Goal: Download file/media

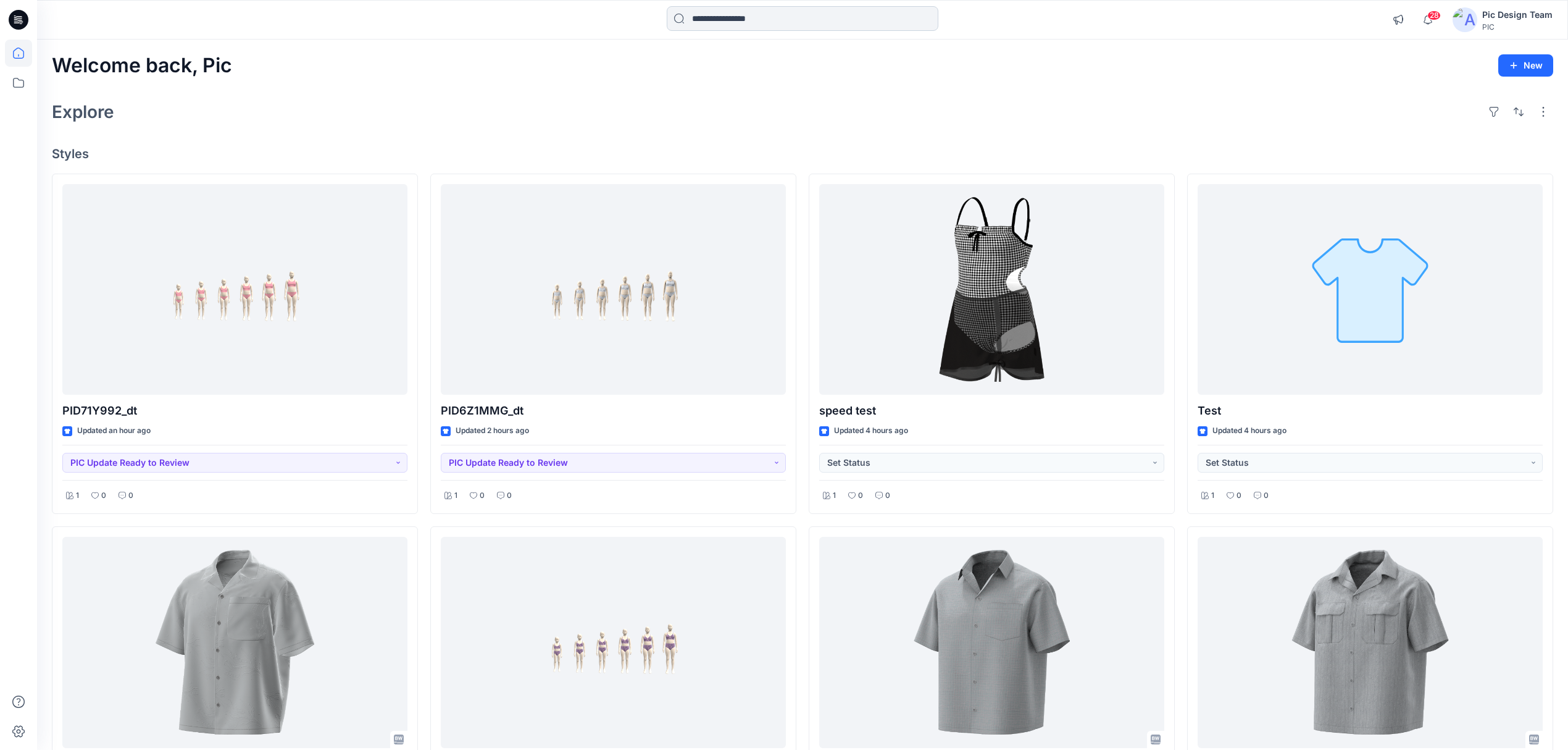
click at [759, 19] on input at bounding box center [803, 19] width 272 height 25
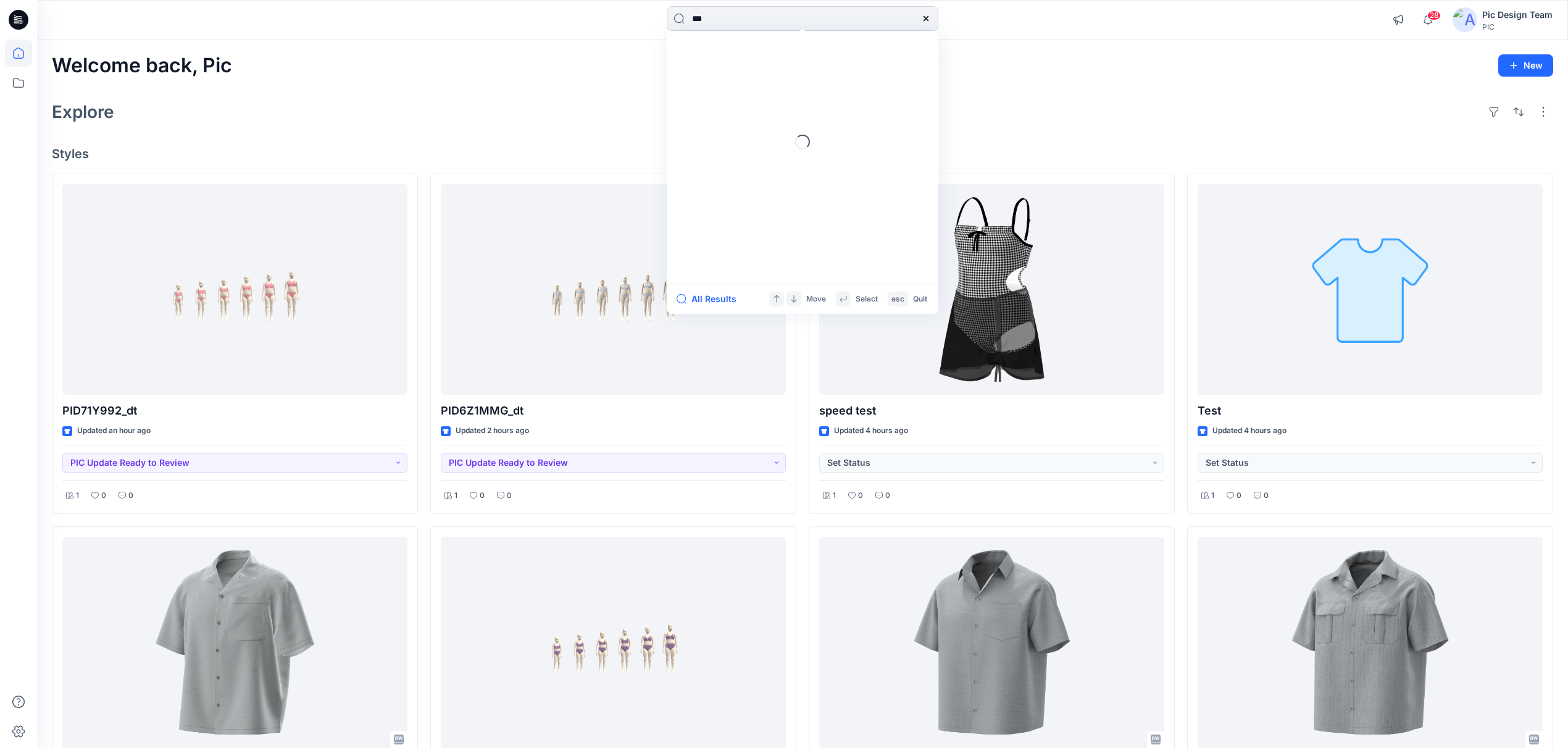
type input "***"
click at [720, 295] on button "All Results" at bounding box center [711, 299] width 68 height 15
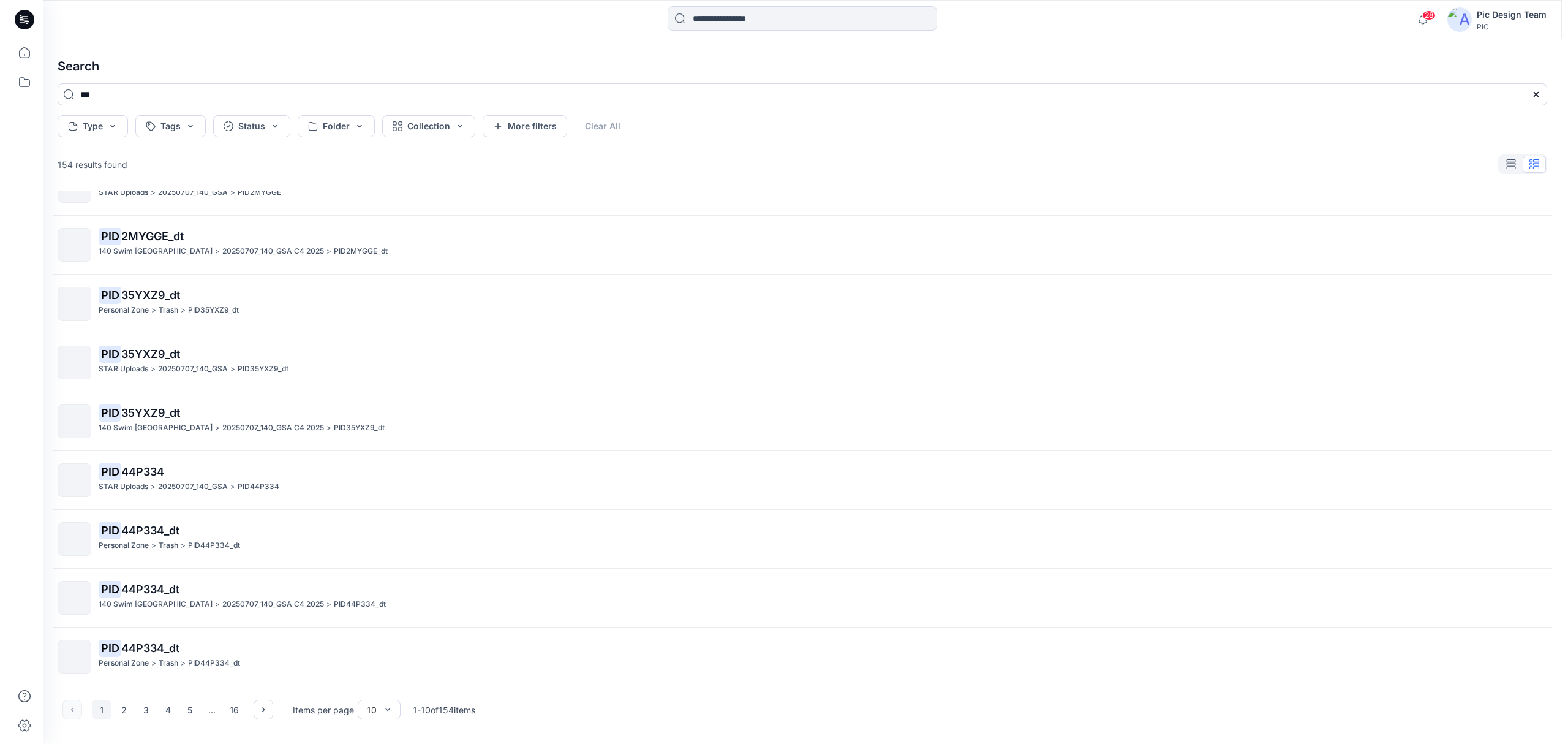
scroll to position [96, 0]
click at [19, 50] on icon at bounding box center [18, 53] width 27 height 27
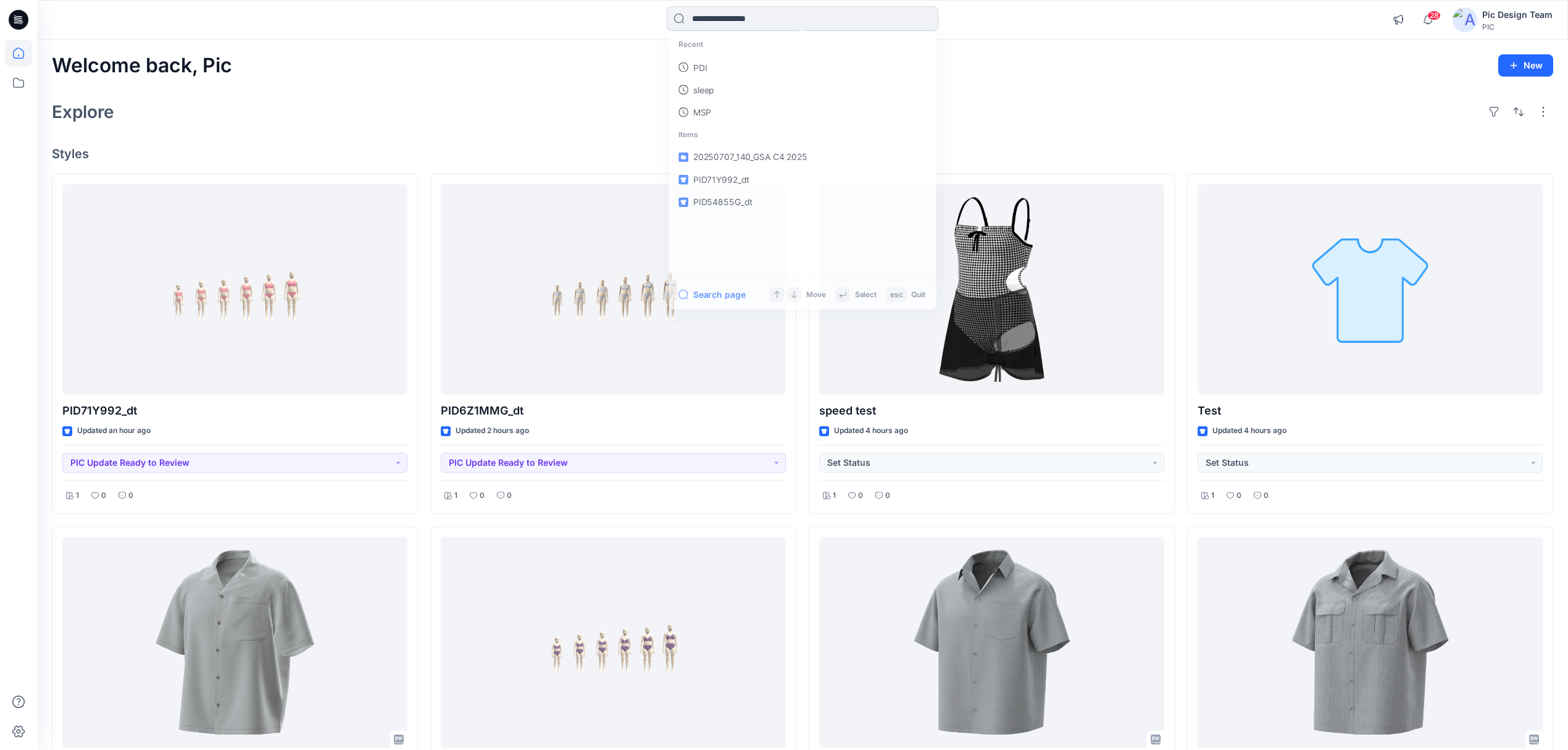
click at [772, 20] on input at bounding box center [803, 19] width 272 height 25
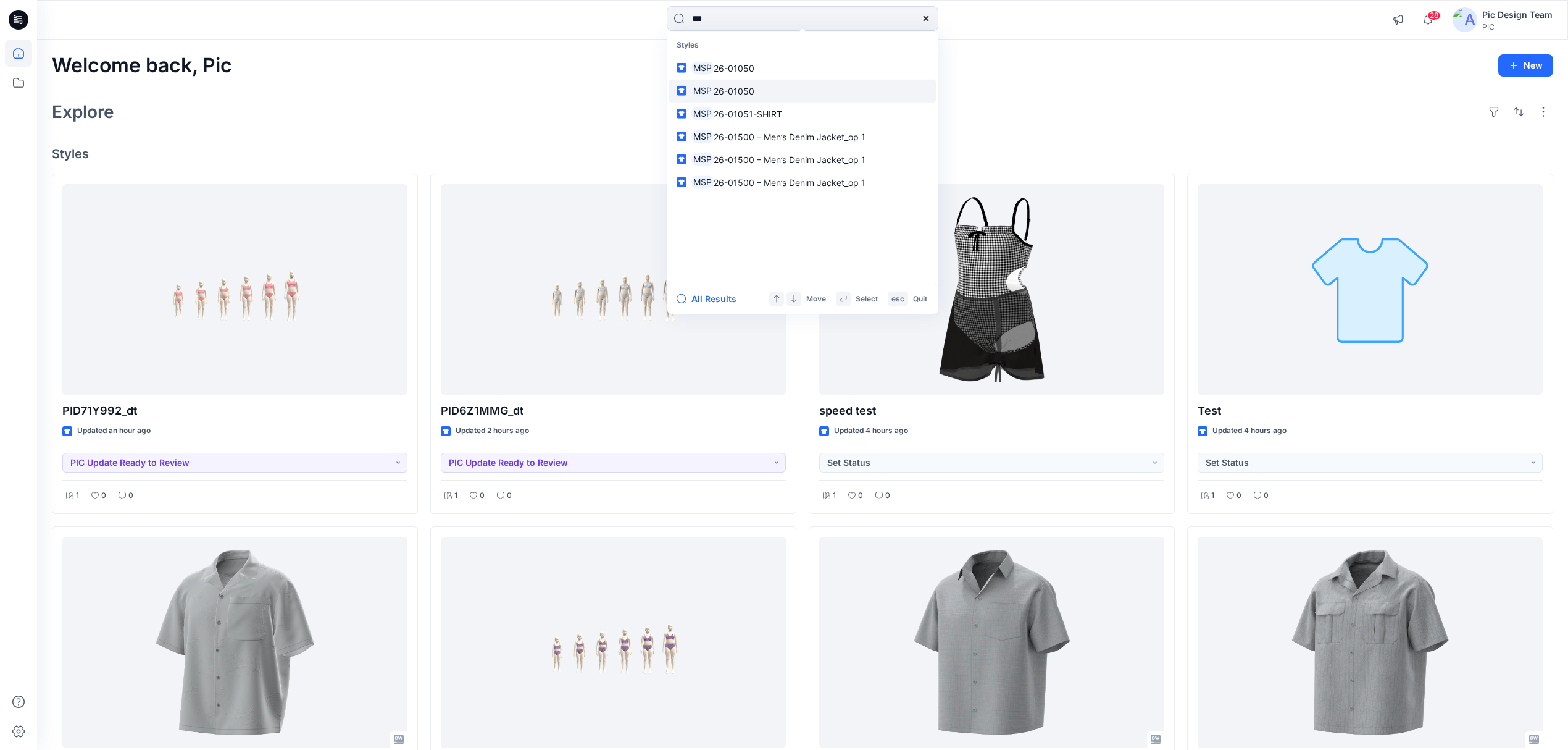
type input "***"
click at [762, 87] on link "MSP 26-01050" at bounding box center [803, 91] width 267 height 23
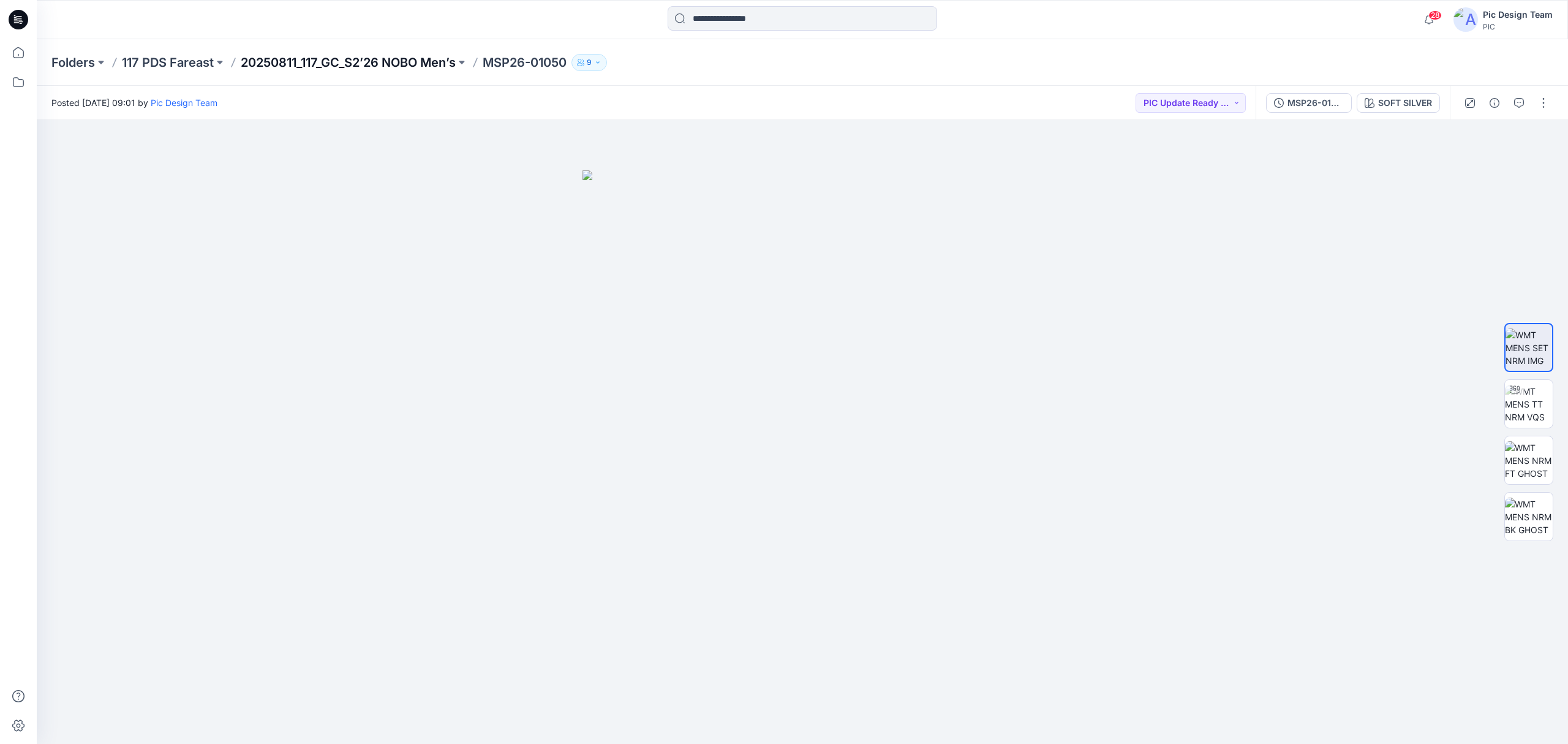
click at [397, 65] on p "20250811_117_GC_S2’26 NOBO Men’s" at bounding box center [348, 63] width 215 height 18
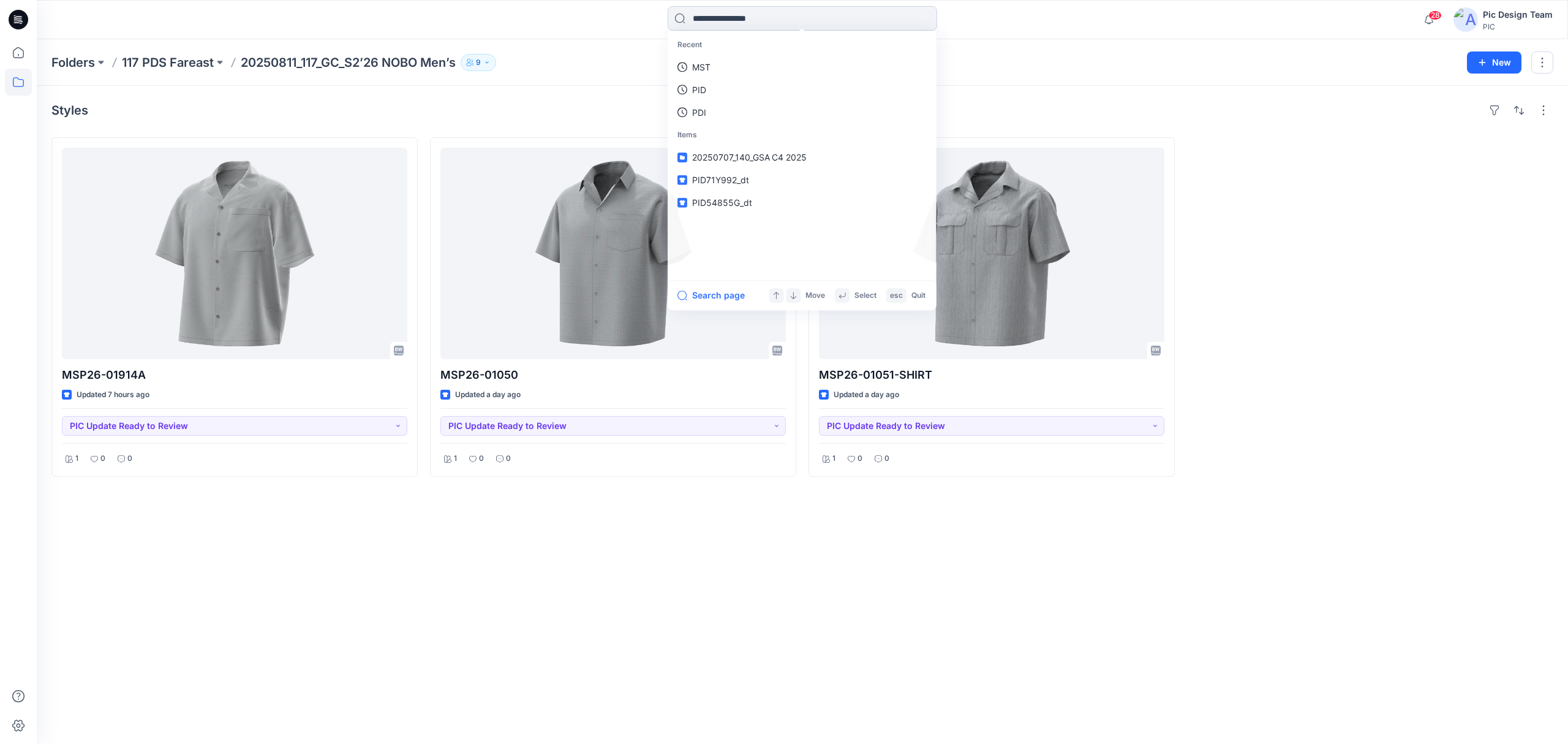
click at [710, 18] on input at bounding box center [802, 18] width 270 height 25
click at [16, 50] on icon at bounding box center [18, 53] width 27 height 27
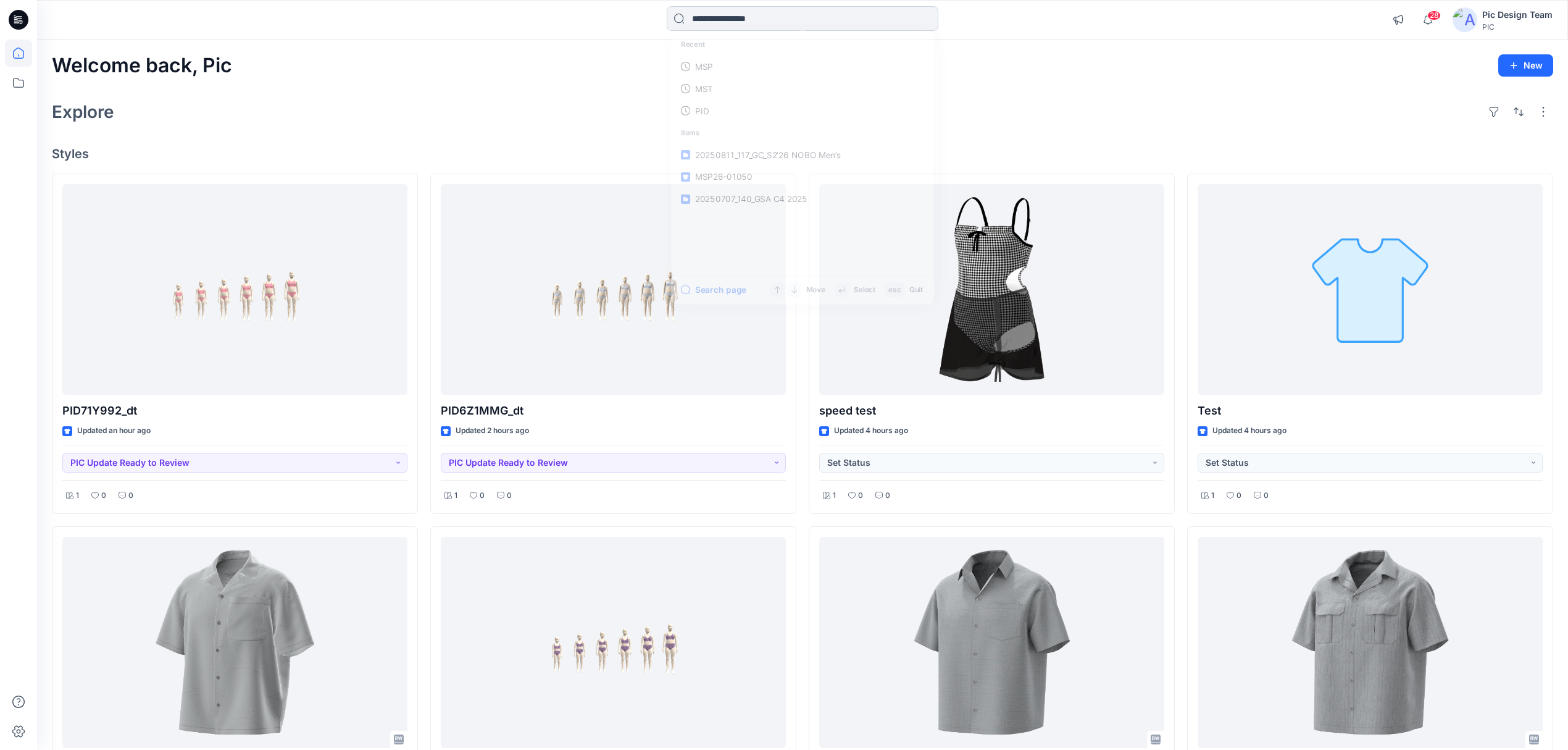
click at [763, 19] on input at bounding box center [803, 19] width 272 height 25
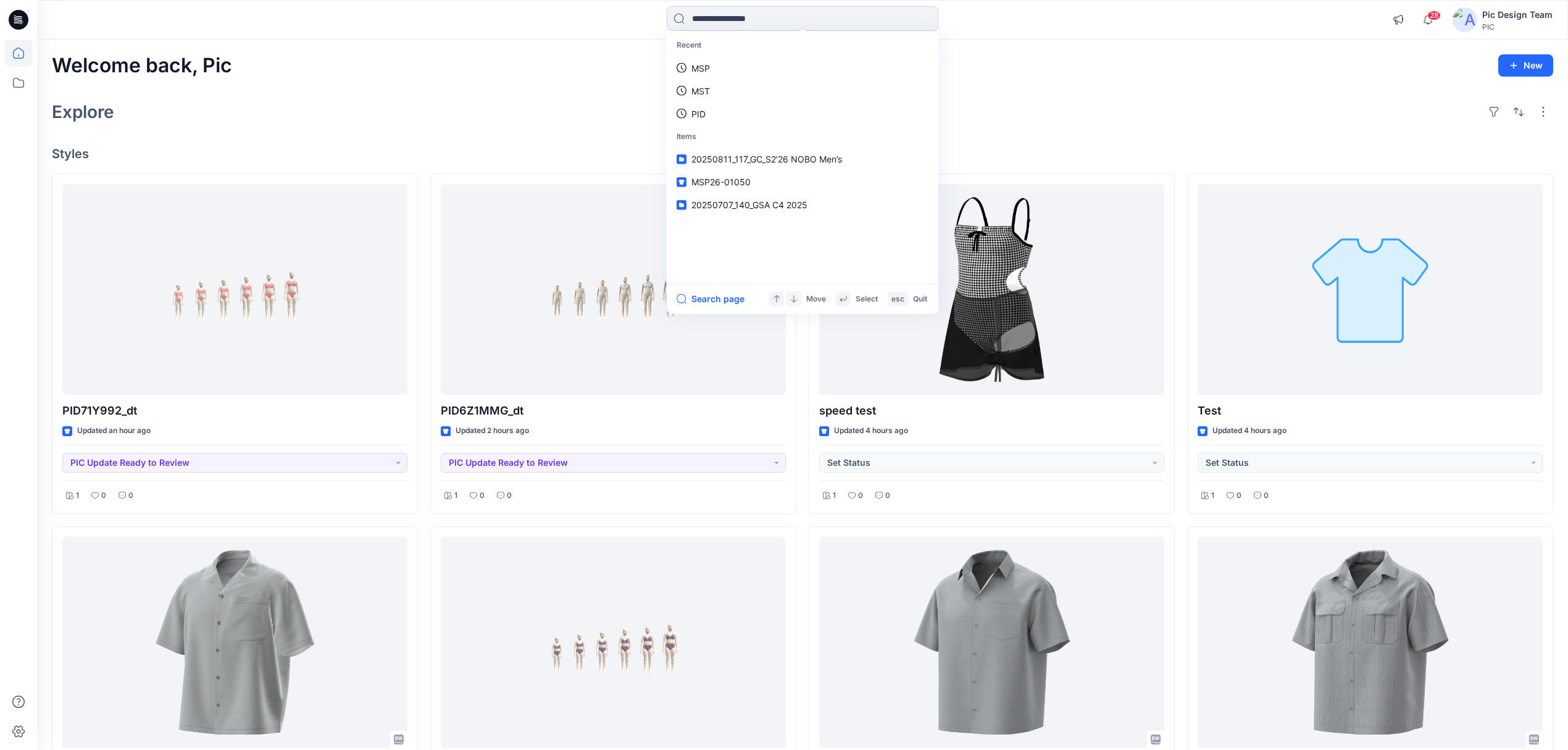
paste input "*******"
type input "*******"
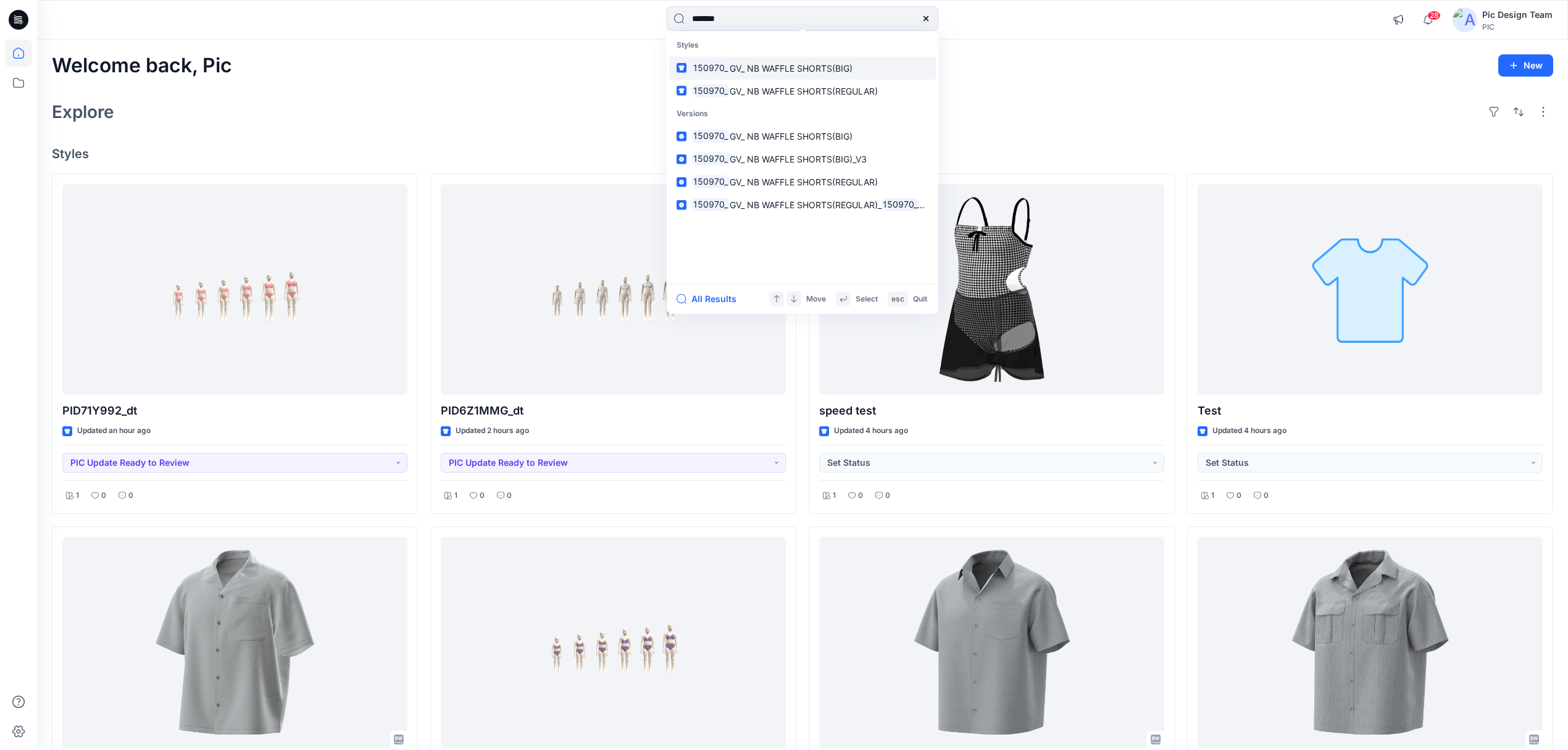
click at [804, 68] on span "GV_ NB WAFFLE SHORTS(BIG)" at bounding box center [791, 68] width 123 height 11
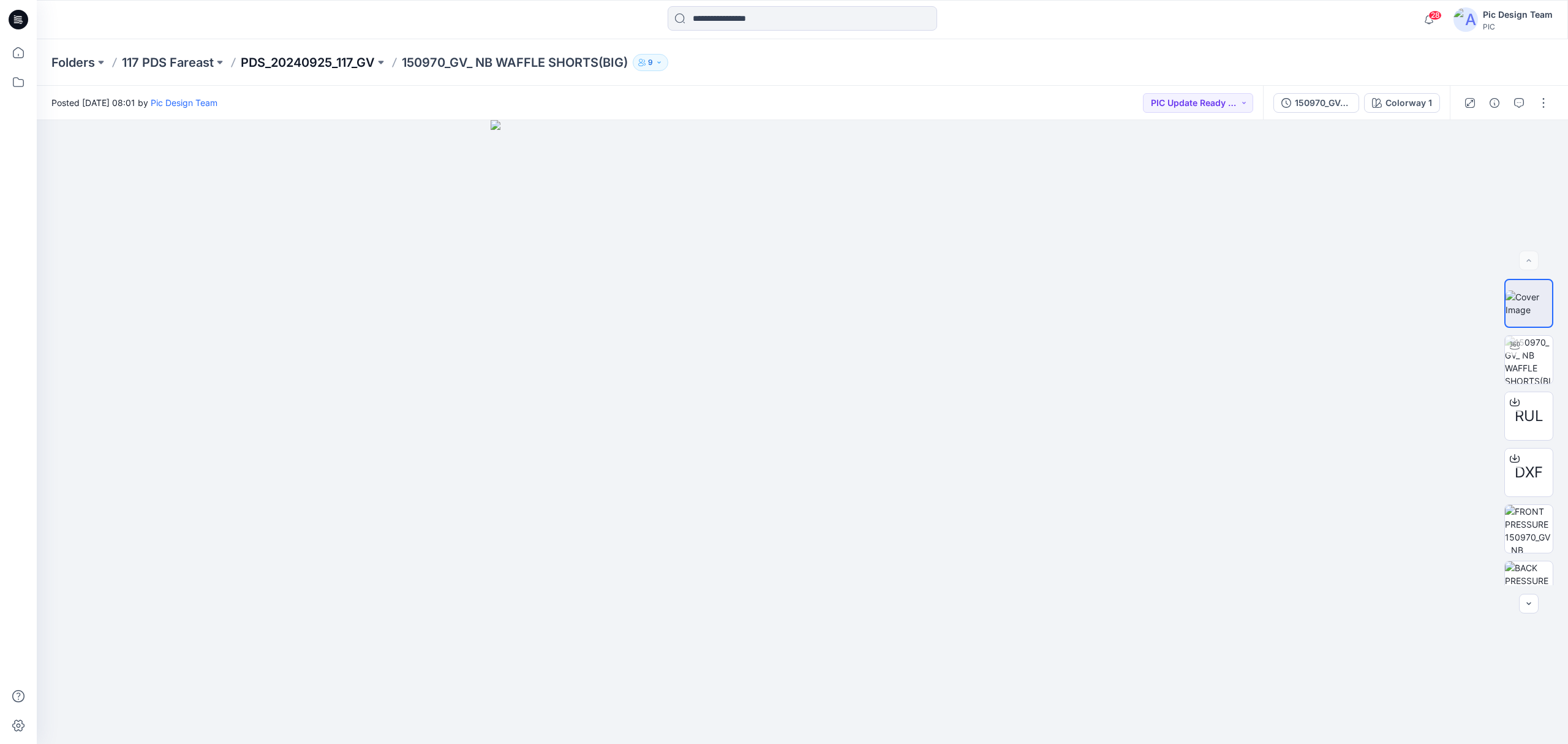
click at [307, 61] on p "PDS_20240925_117_GV" at bounding box center [307, 63] width 134 height 18
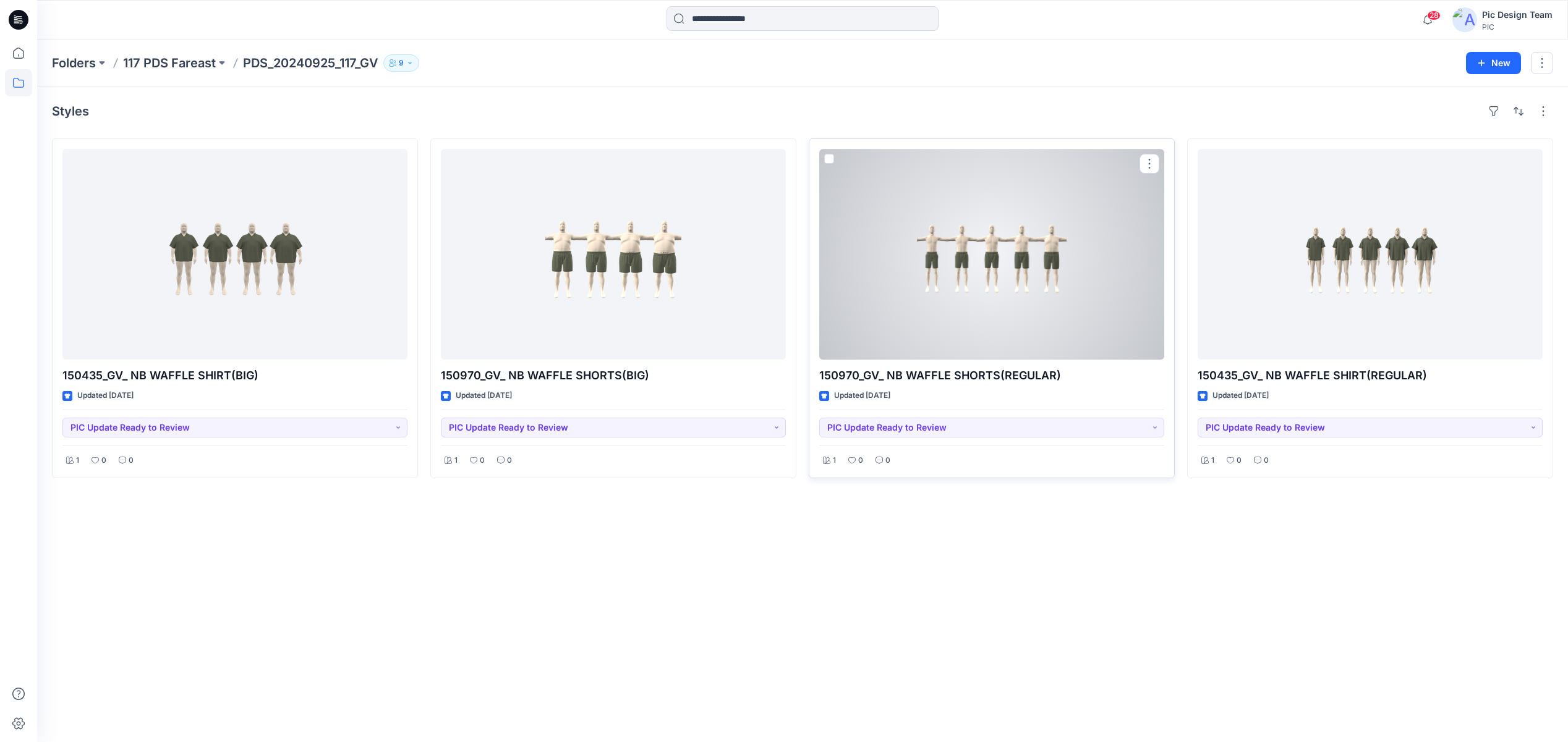
click at [1064, 238] on div at bounding box center [992, 254] width 345 height 210
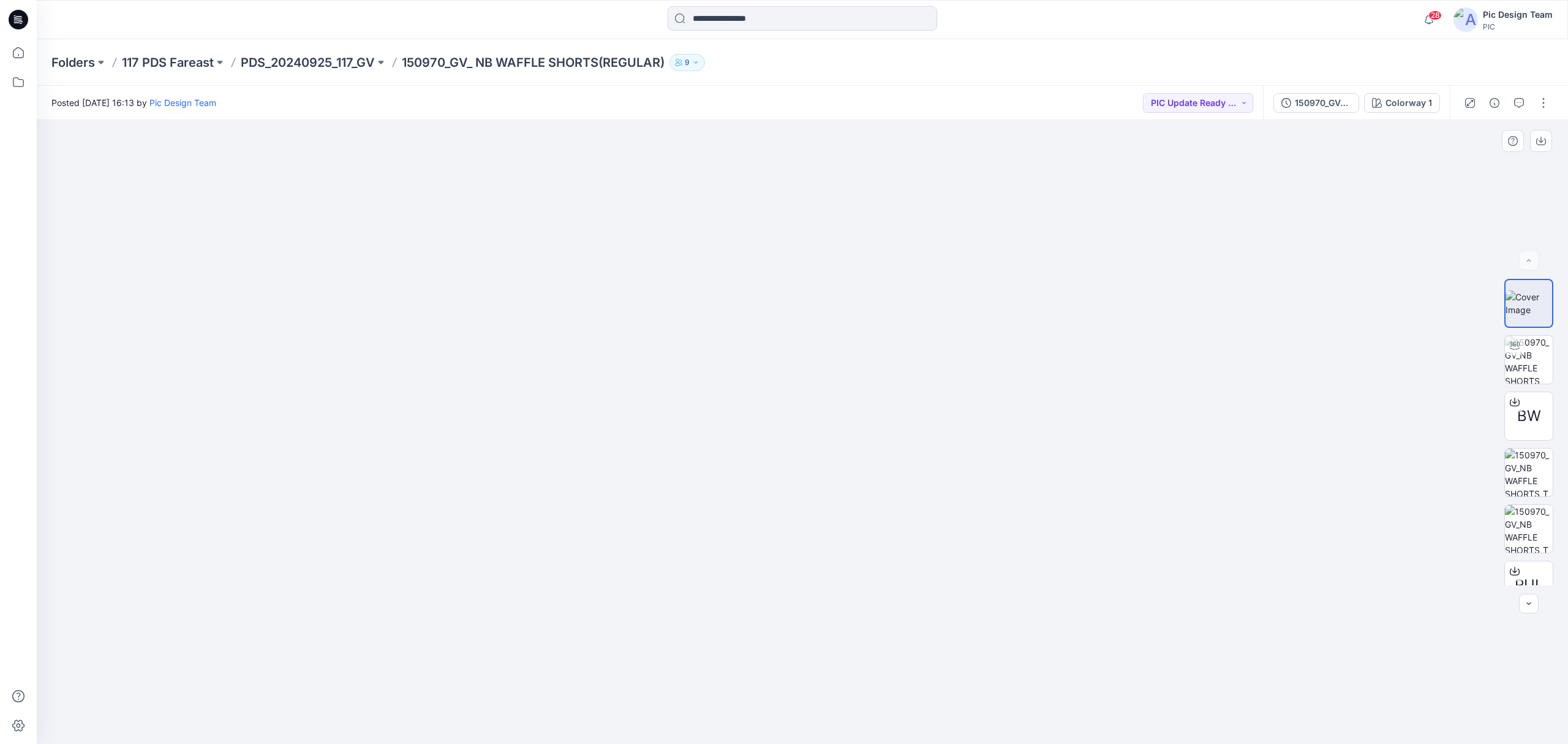
drag, startPoint x: 496, startPoint y: 540, endPoint x: 784, endPoint y: 373, distance: 332.9
drag, startPoint x: 1241, startPoint y: 533, endPoint x: 1047, endPoint y: 538, distance: 194.1
click at [1523, 421] on span "BW" at bounding box center [1529, 415] width 24 height 22
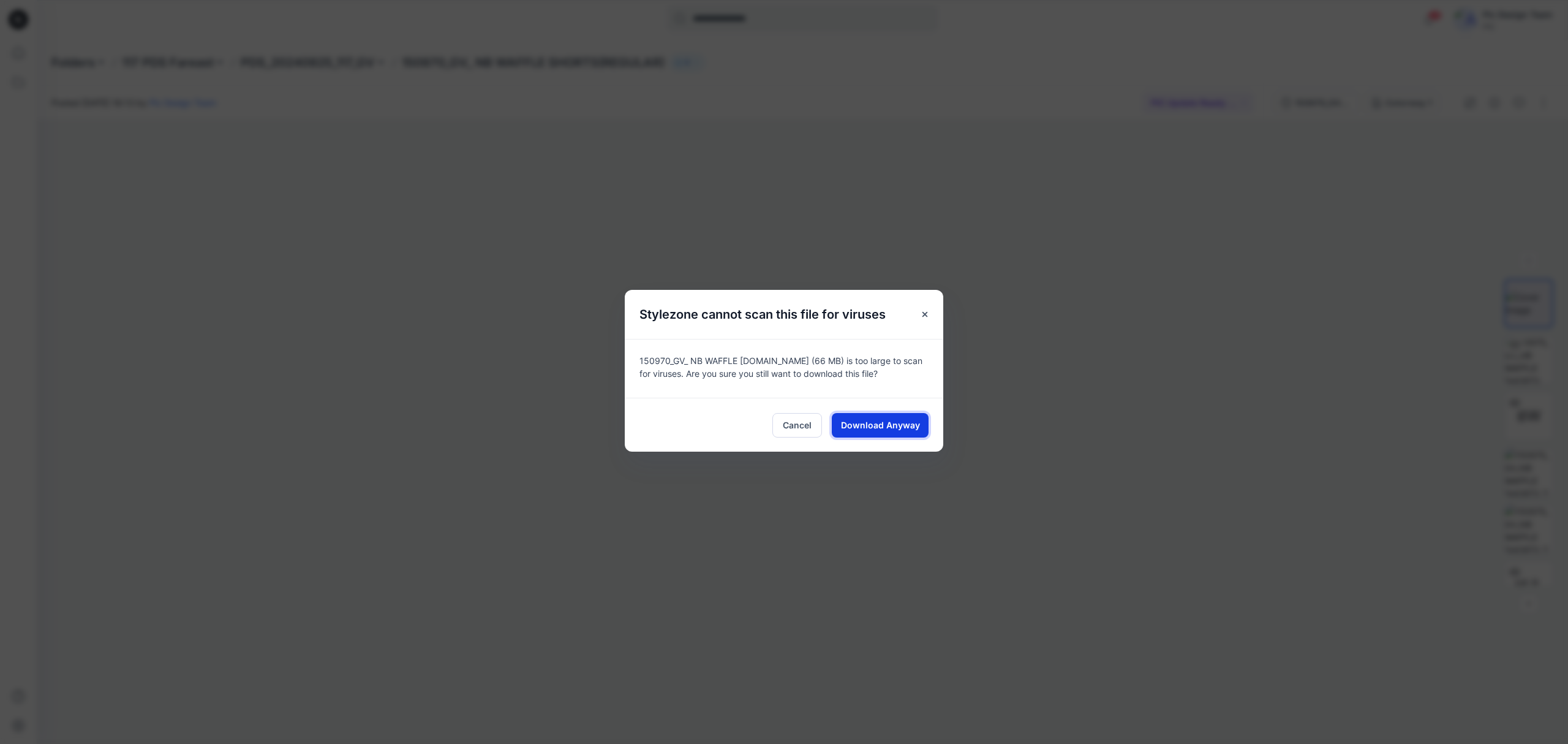
click at [867, 425] on span "Download Anyway" at bounding box center [880, 425] width 79 height 13
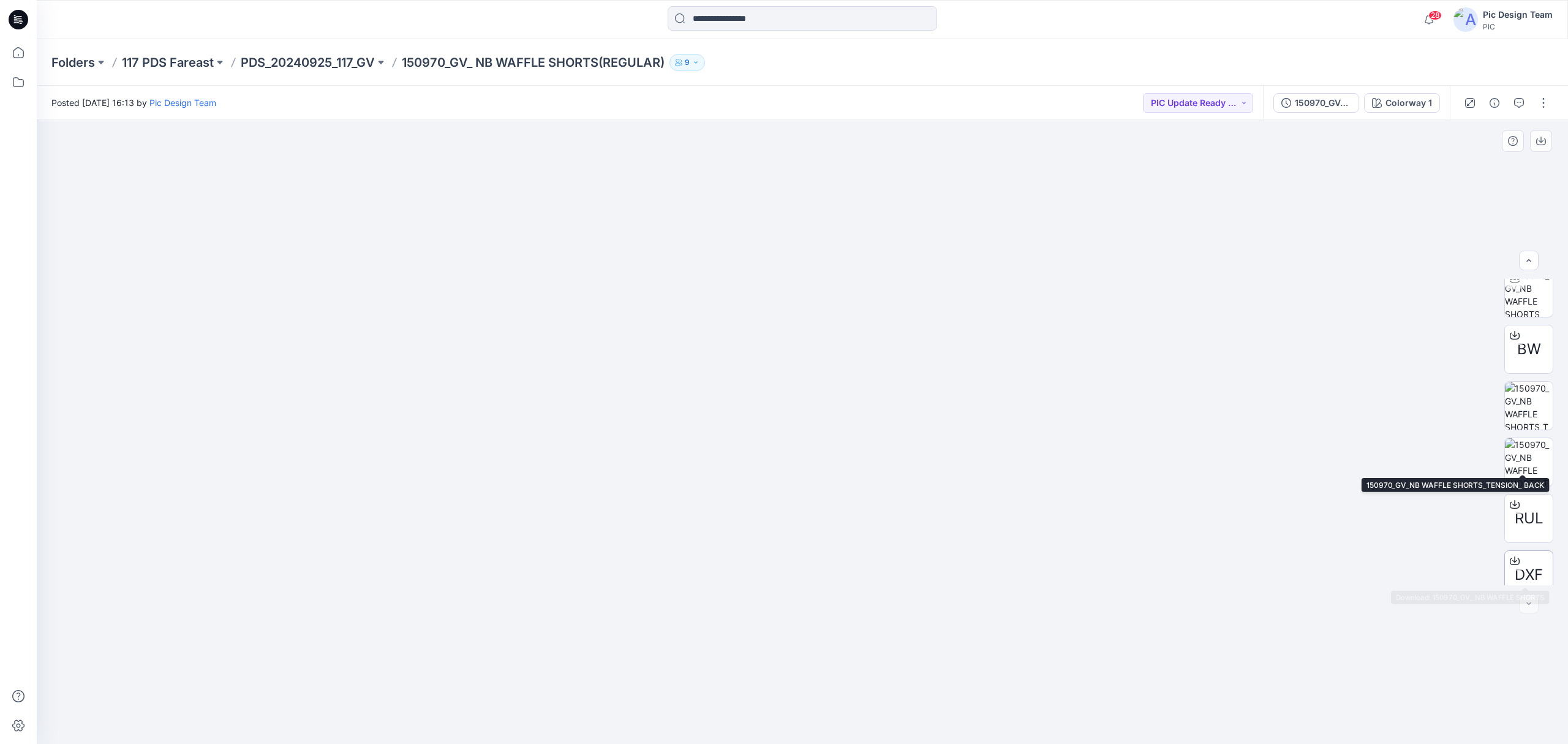
scroll to position [81, 0]
drag, startPoint x: 866, startPoint y: 574, endPoint x: 735, endPoint y: 545, distance: 134.2
drag, startPoint x: 851, startPoint y: 570, endPoint x: 697, endPoint y: 560, distance: 154.3
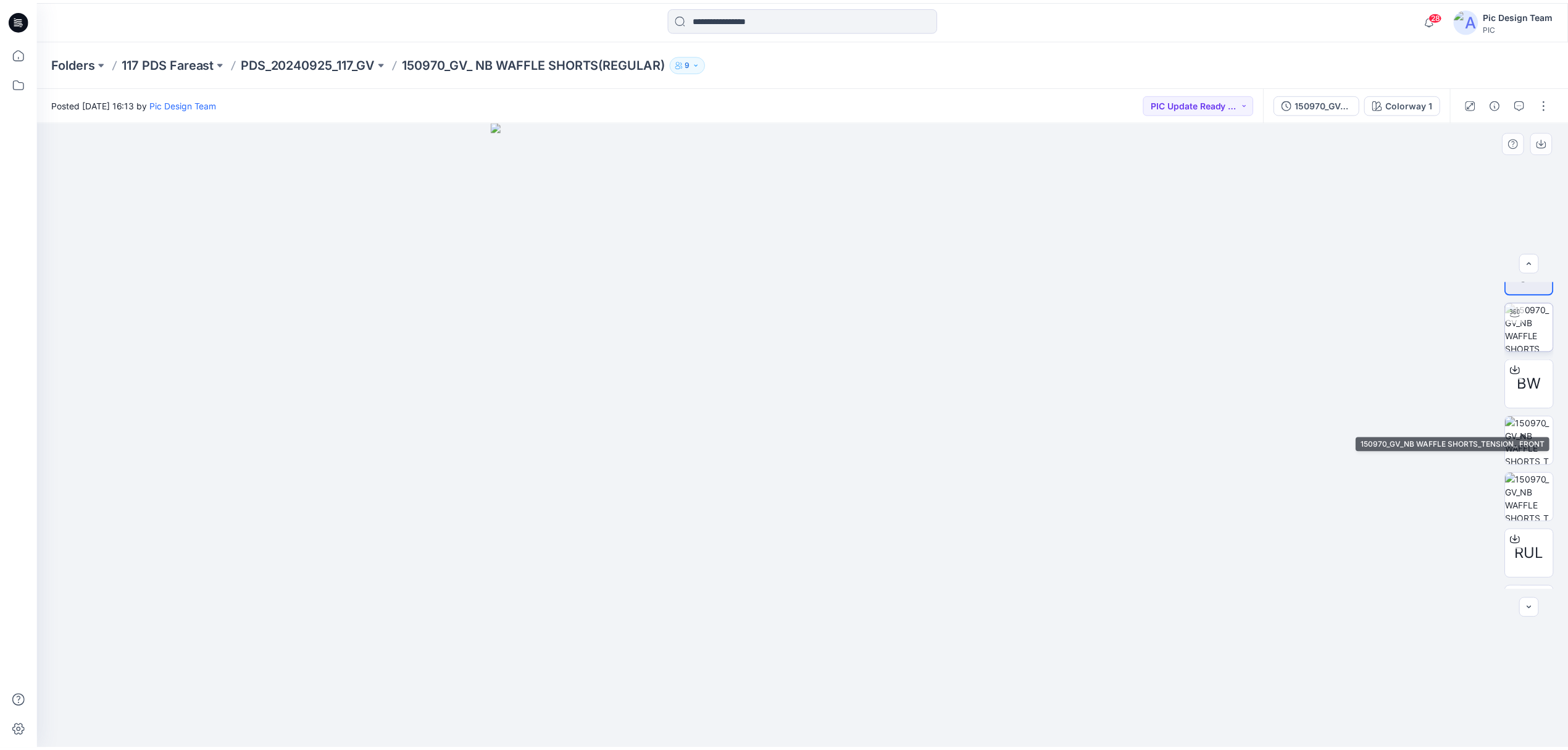
scroll to position [0, 0]
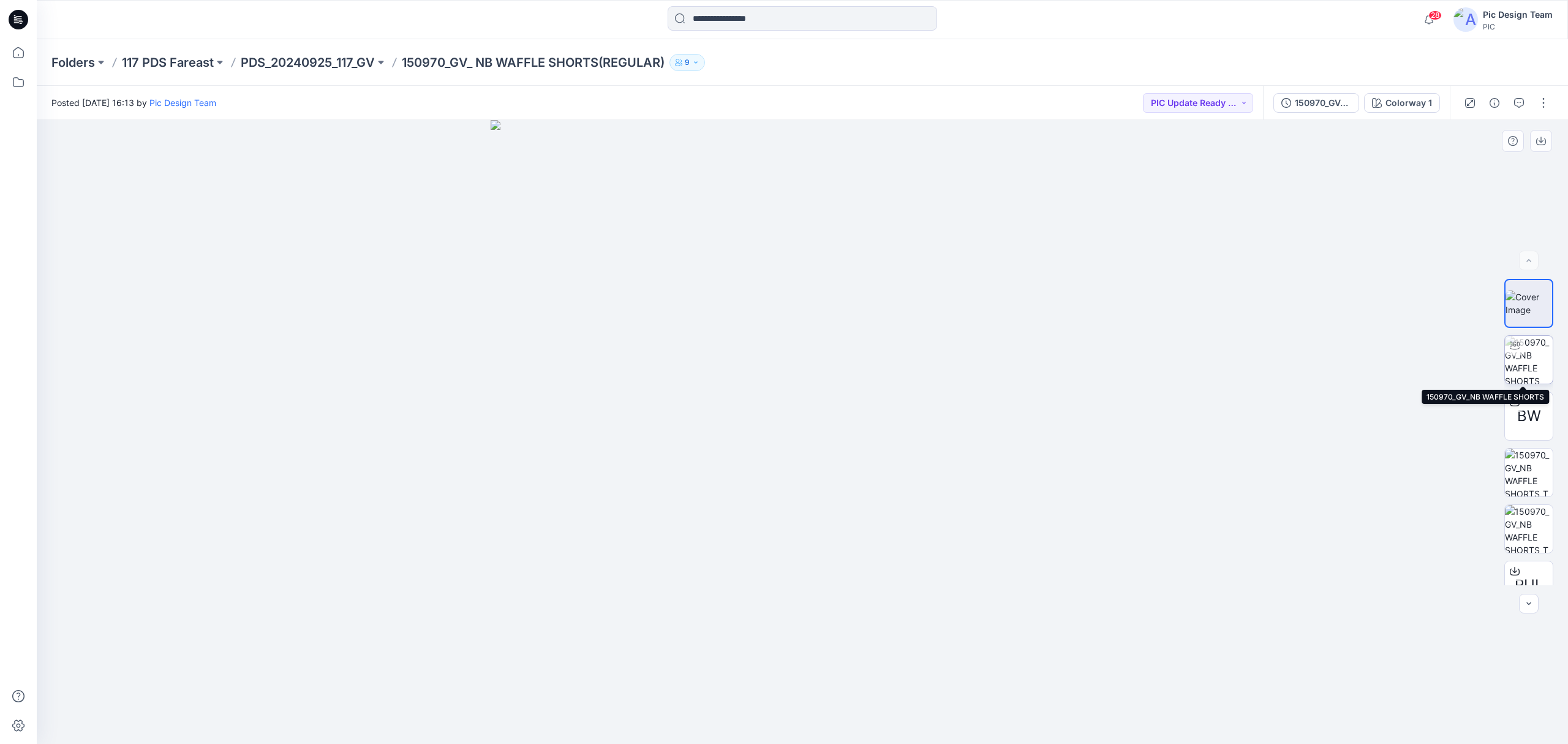
click at [1537, 369] on img at bounding box center [1529, 359] width 48 height 48
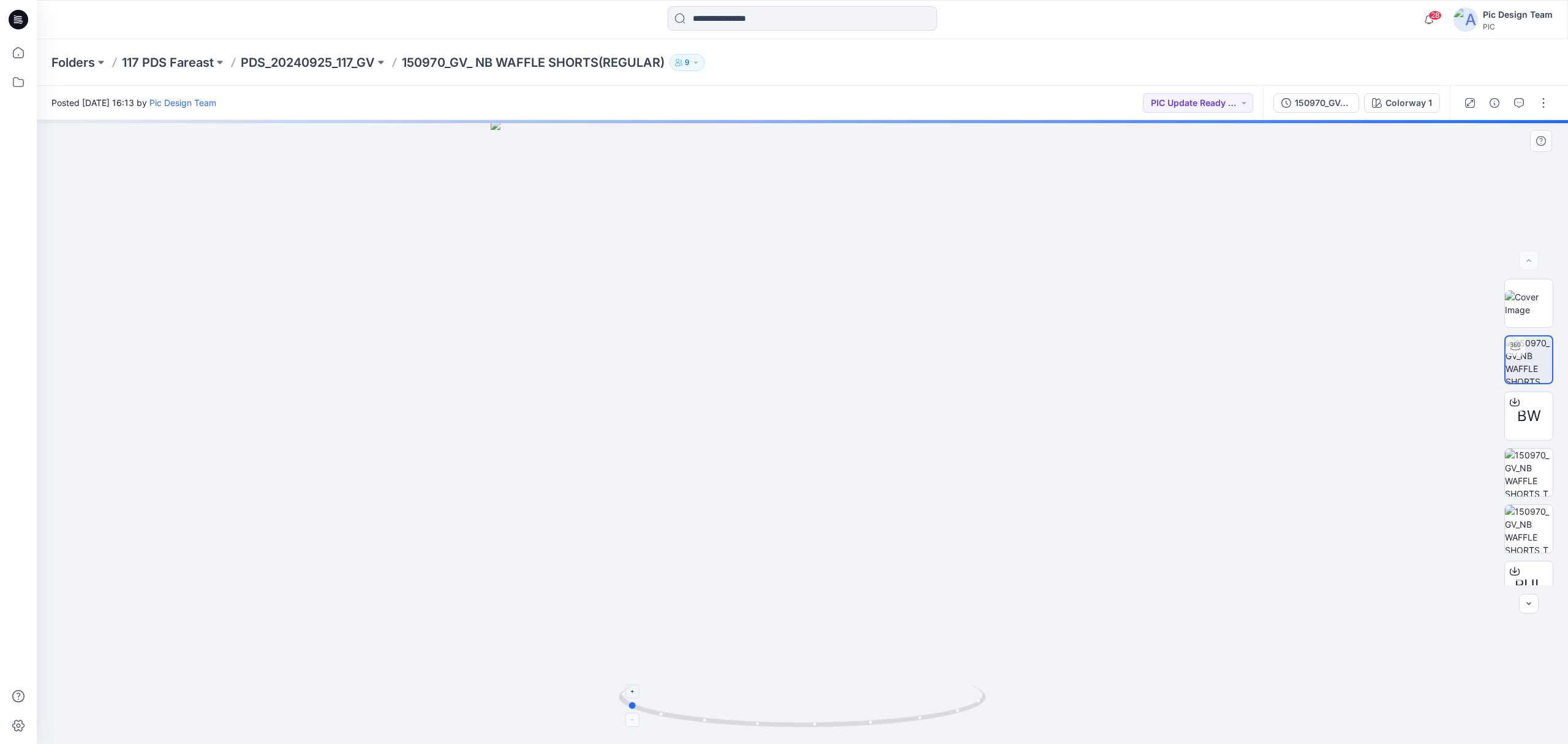
drag, startPoint x: 830, startPoint y: 722, endPoint x: 655, endPoint y: 705, distance: 175.8
click at [655, 705] on icon at bounding box center [803, 707] width 371 height 46
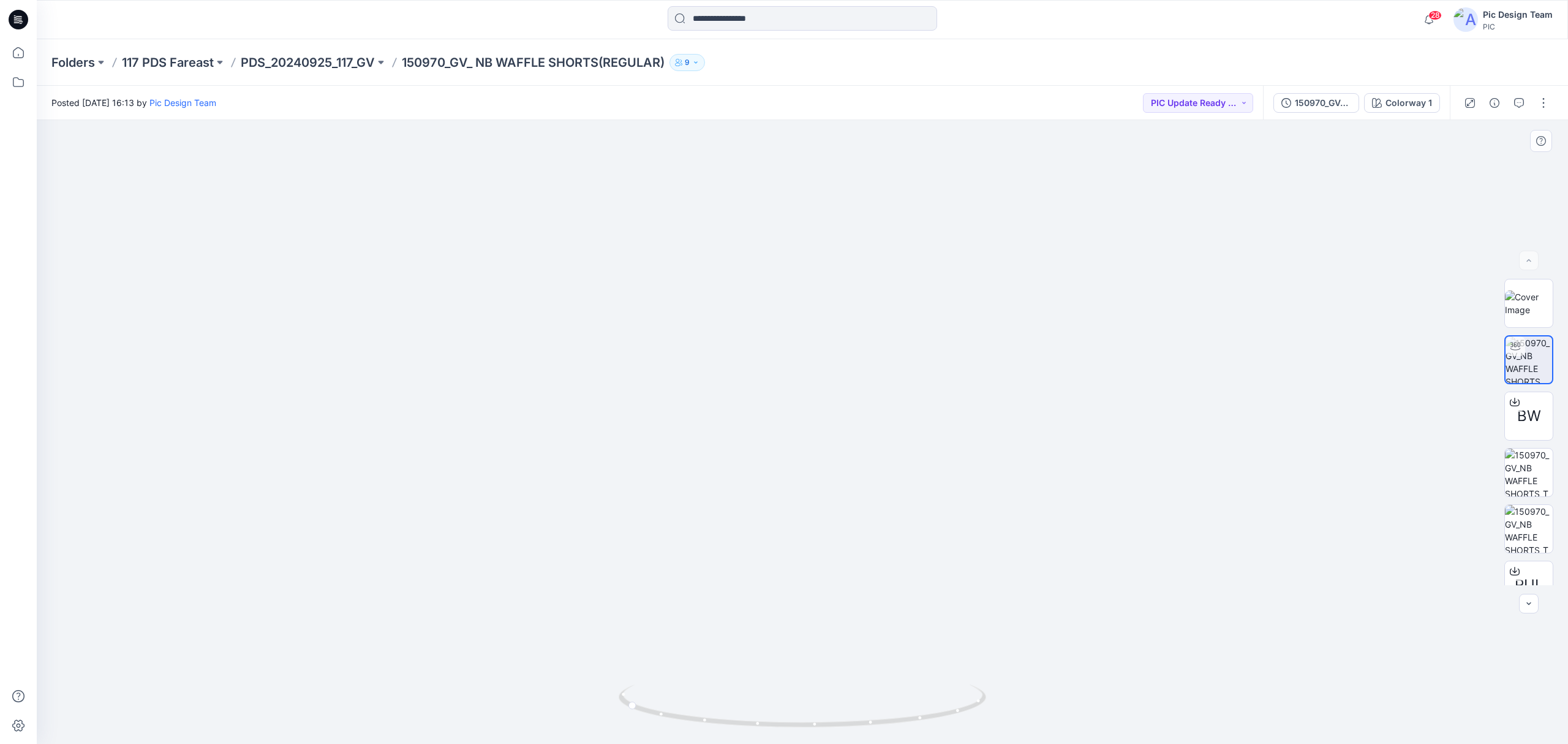
drag, startPoint x: 46, startPoint y: 11, endPoint x: 790, endPoint y: 447, distance: 862.3
click at [778, 449] on div "28 Notifications Your style PID71Y992_dt has been updated with PID71Y992_gsa_V2…" at bounding box center [784, 372] width 1568 height 744
click at [783, 103] on div "Posted [DATE] 16:13 by Pic Design Team PIC Update Ready to Review" at bounding box center [650, 103] width 1226 height 33
click at [625, 25] on div at bounding box center [802, 19] width 766 height 27
drag, startPoint x: 774, startPoint y: 700, endPoint x: 917, endPoint y: 714, distance: 143.7
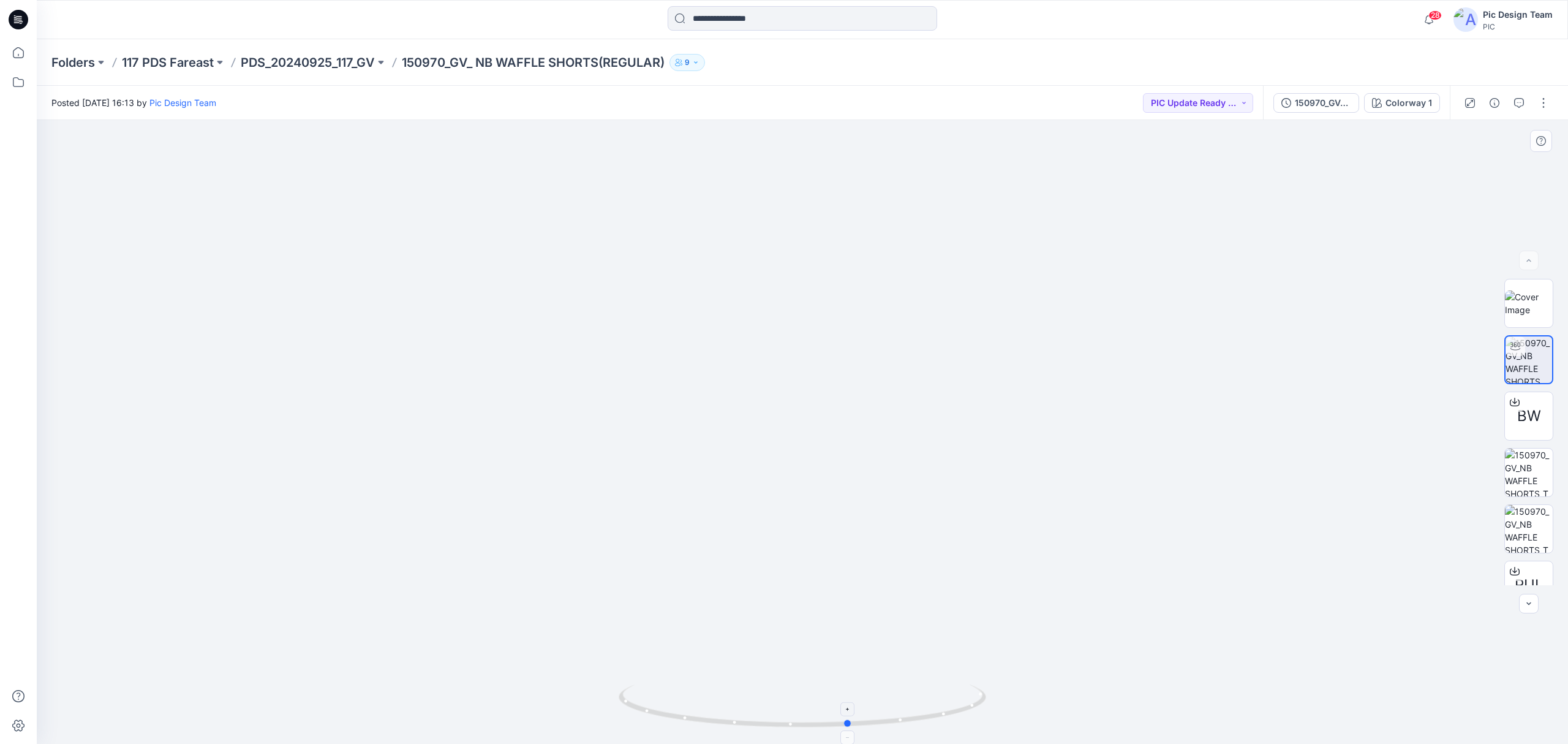
click at [917, 714] on icon at bounding box center [803, 707] width 371 height 46
click at [297, 61] on p "PDS_20240925_117_GV" at bounding box center [307, 63] width 134 height 18
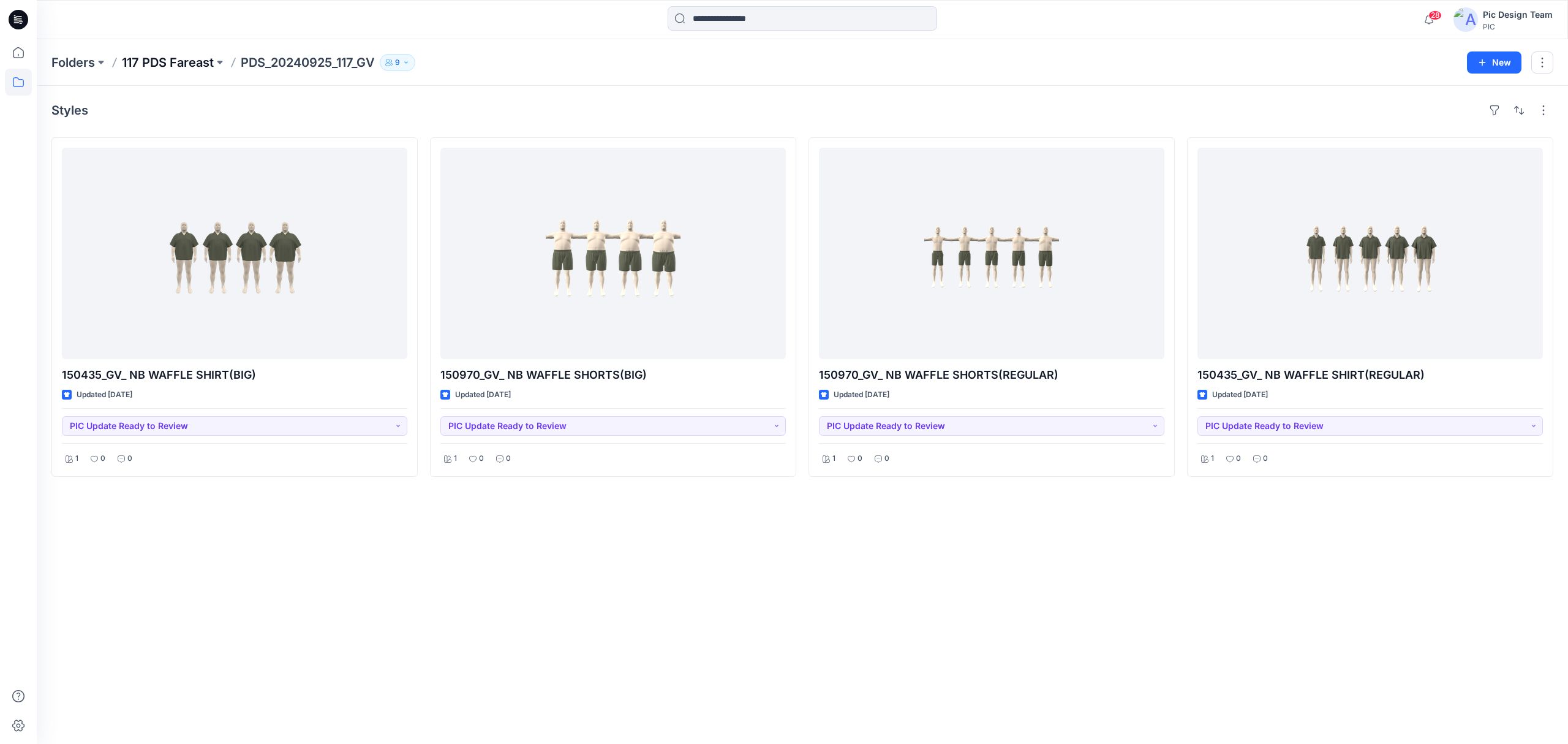
click at [175, 64] on p "117 PDS Fareast" at bounding box center [167, 63] width 92 height 18
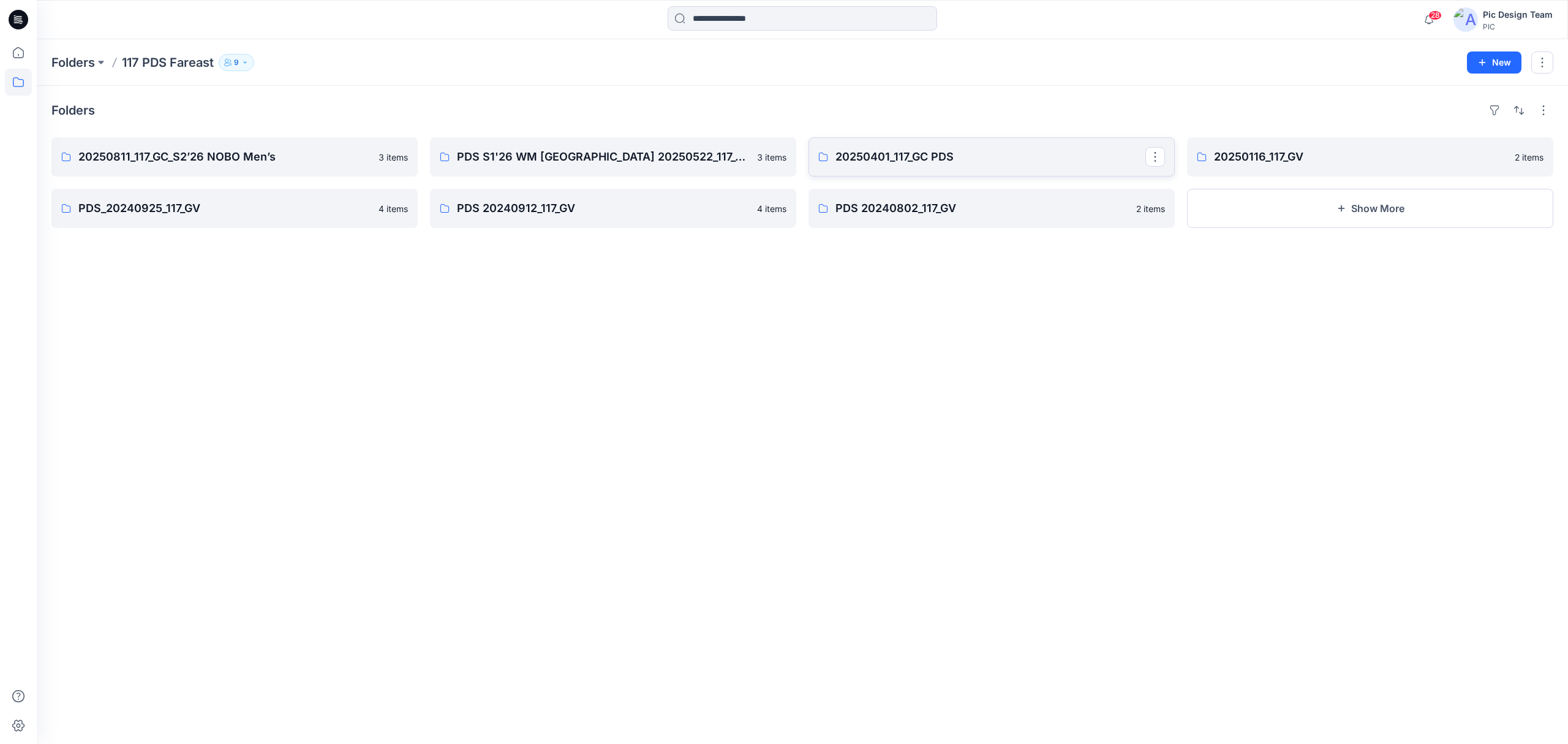
click at [943, 148] on p "20250401_117_GC PDS" at bounding box center [991, 157] width 310 height 18
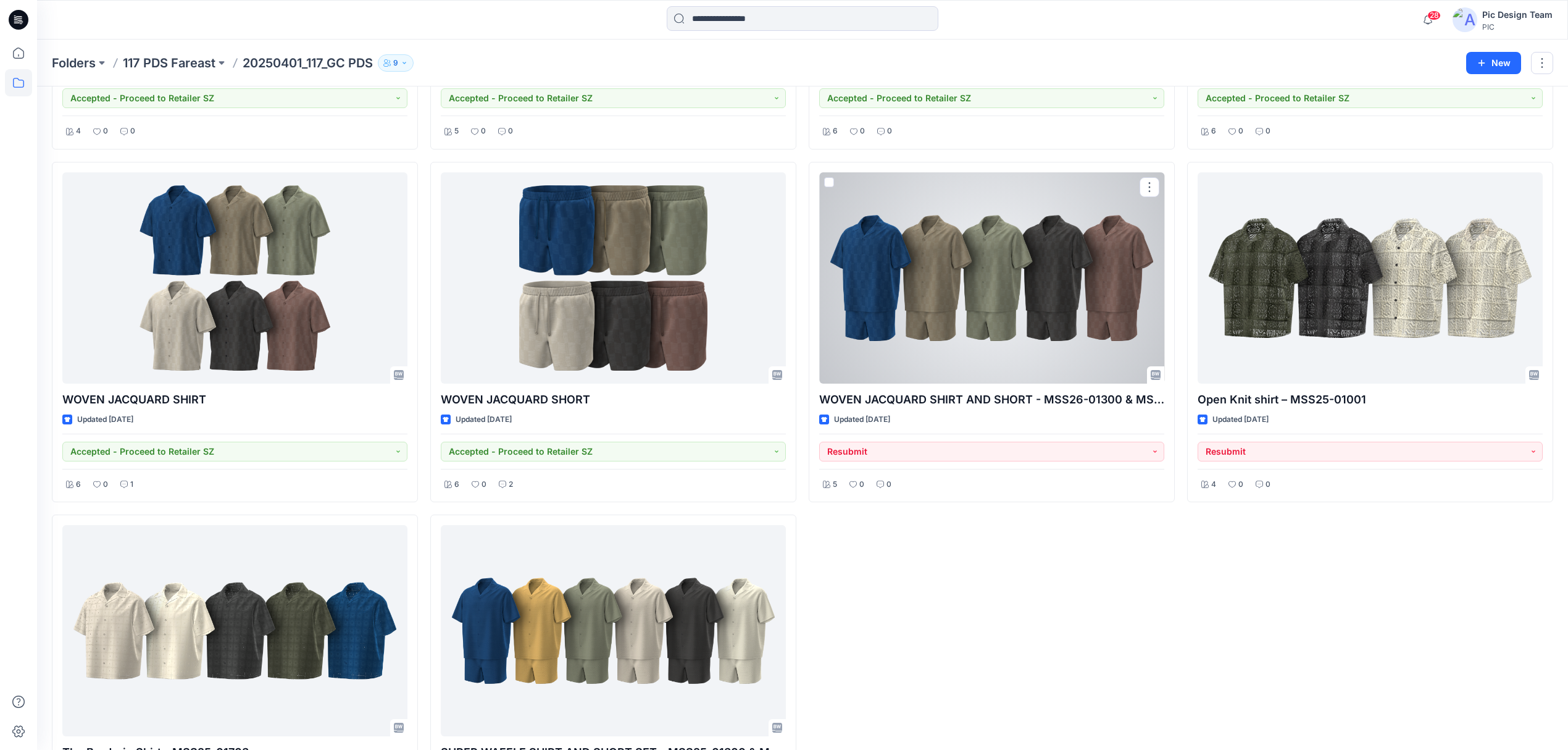
scroll to position [451, 0]
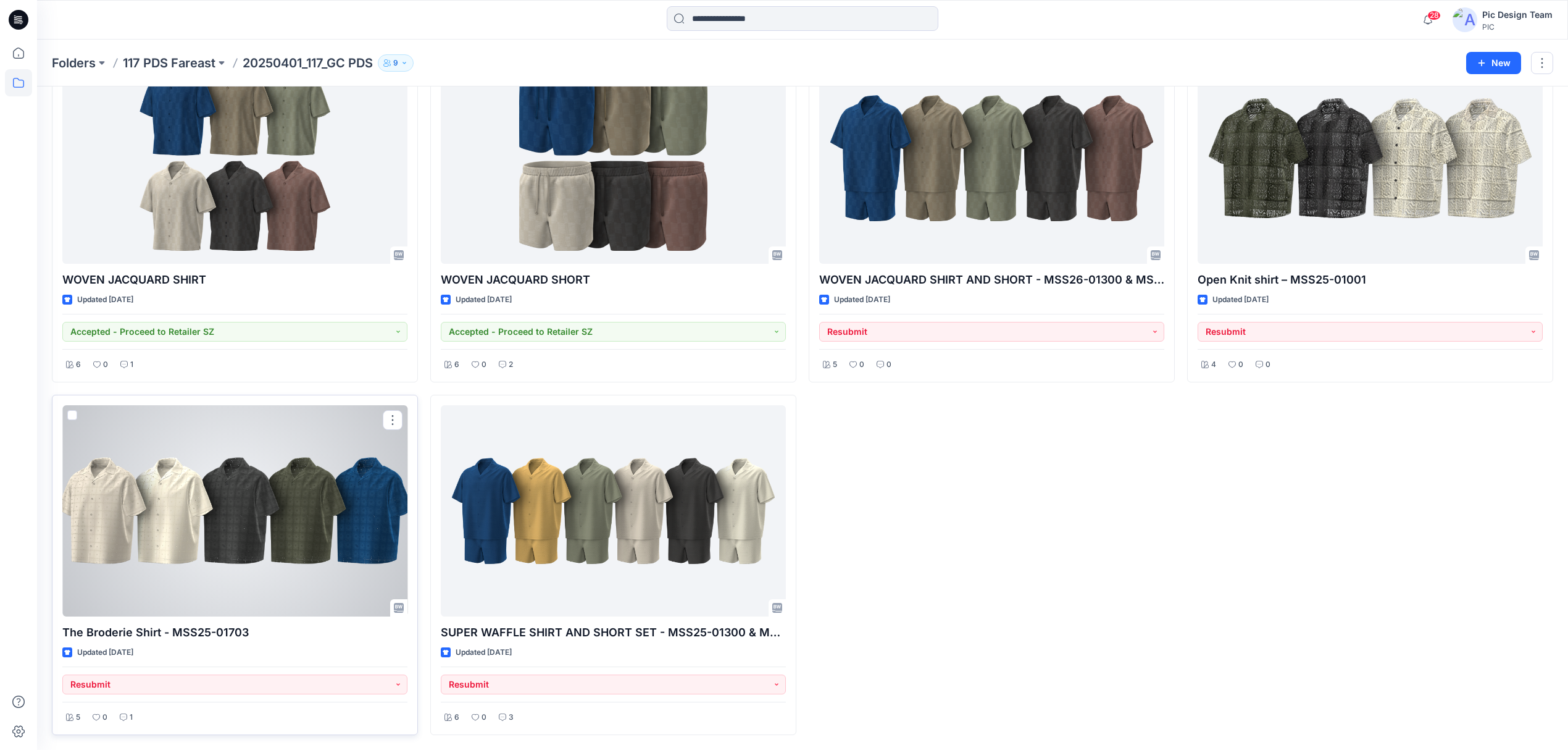
click at [179, 534] on div at bounding box center [235, 511] width 345 height 211
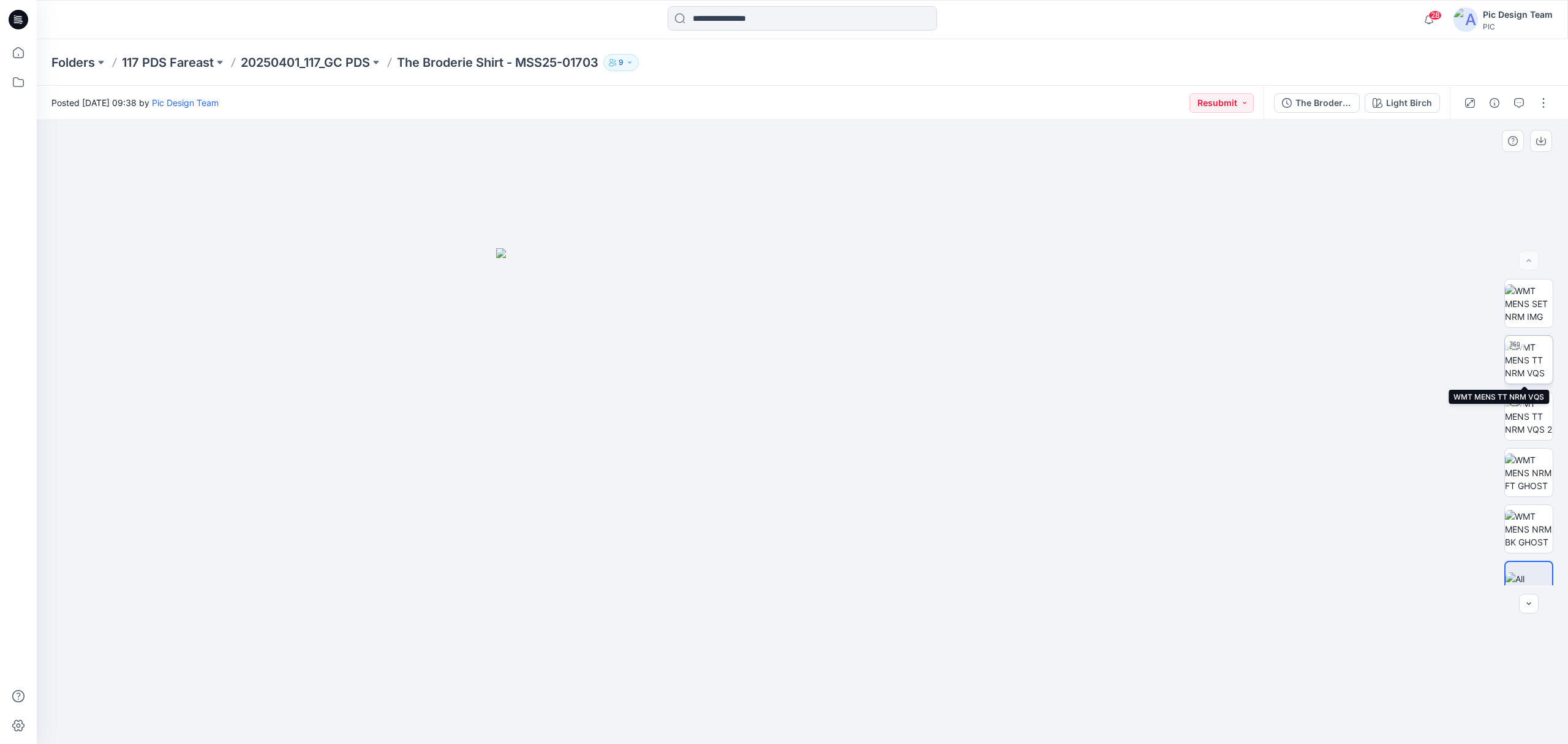
click at [1527, 365] on img at bounding box center [1529, 360] width 48 height 39
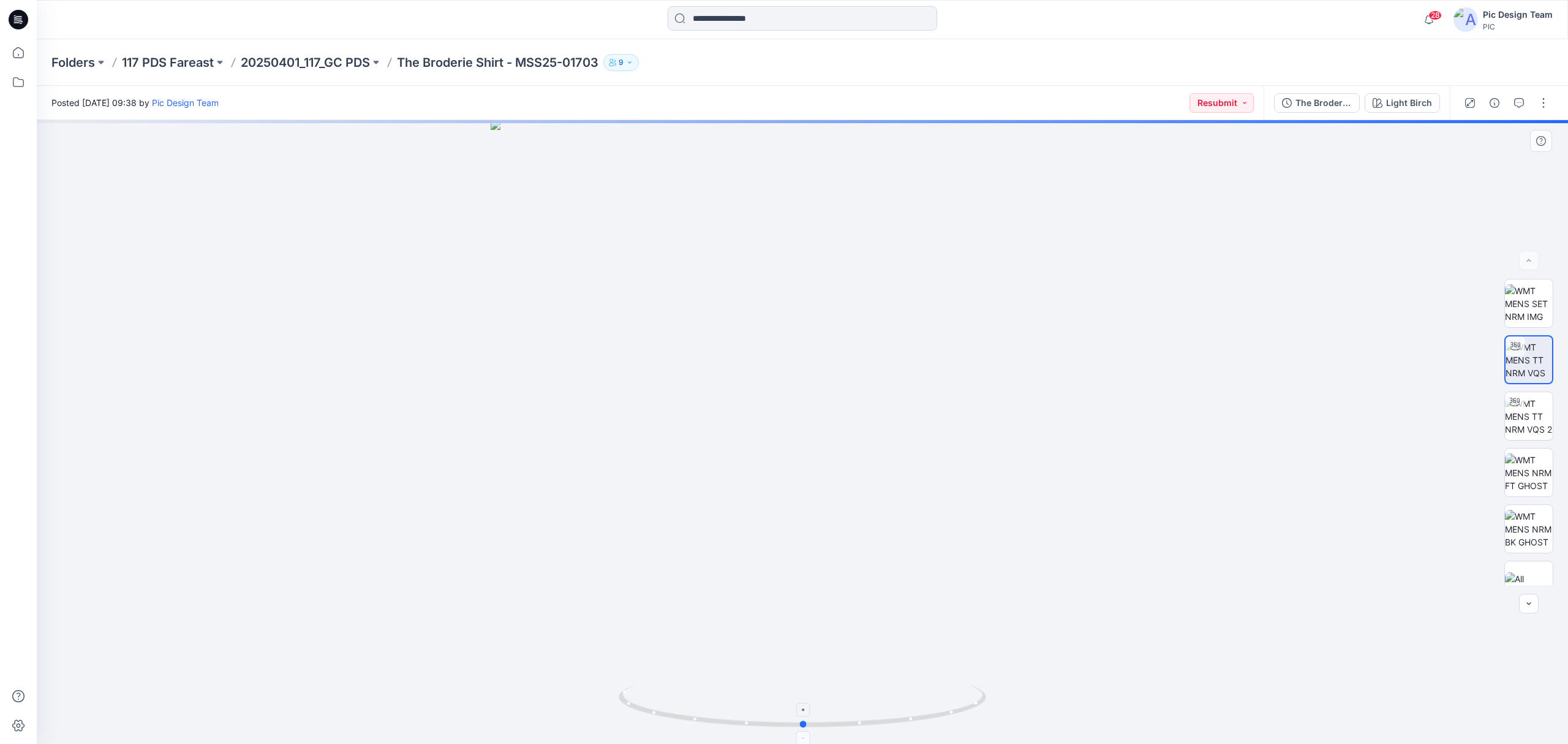
drag, startPoint x: 741, startPoint y: 695, endPoint x: 717, endPoint y: 686, distance: 25.6
click at [717, 686] on icon at bounding box center [803, 707] width 371 height 46
drag, startPoint x: 846, startPoint y: 420, endPoint x: 788, endPoint y: 593, distance: 182.5
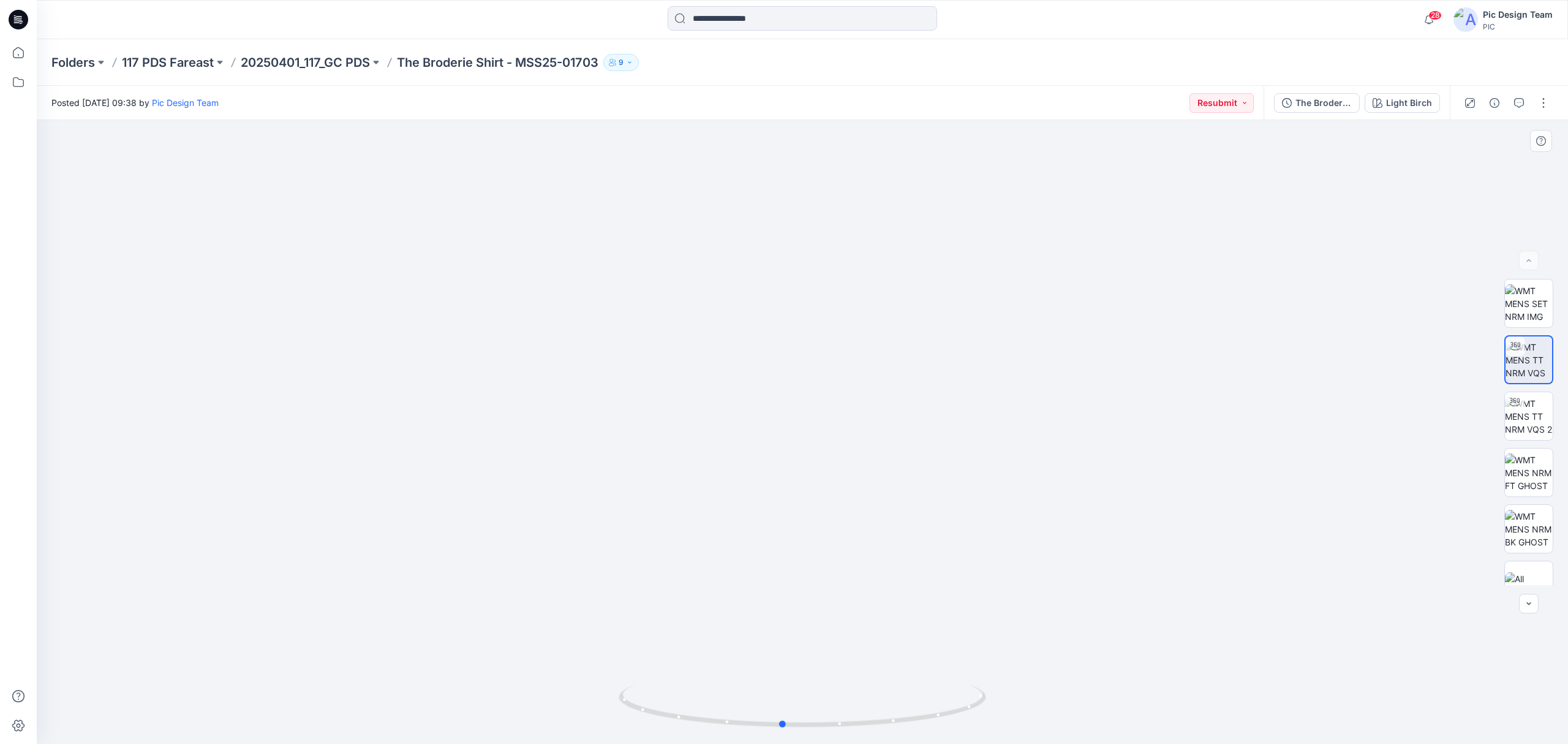
drag, startPoint x: 793, startPoint y: 719, endPoint x: 932, endPoint y: 541, distance: 225.8
click at [908, 701] on icon at bounding box center [803, 707] width 371 height 46
